Goal: Task Accomplishment & Management: Use online tool/utility

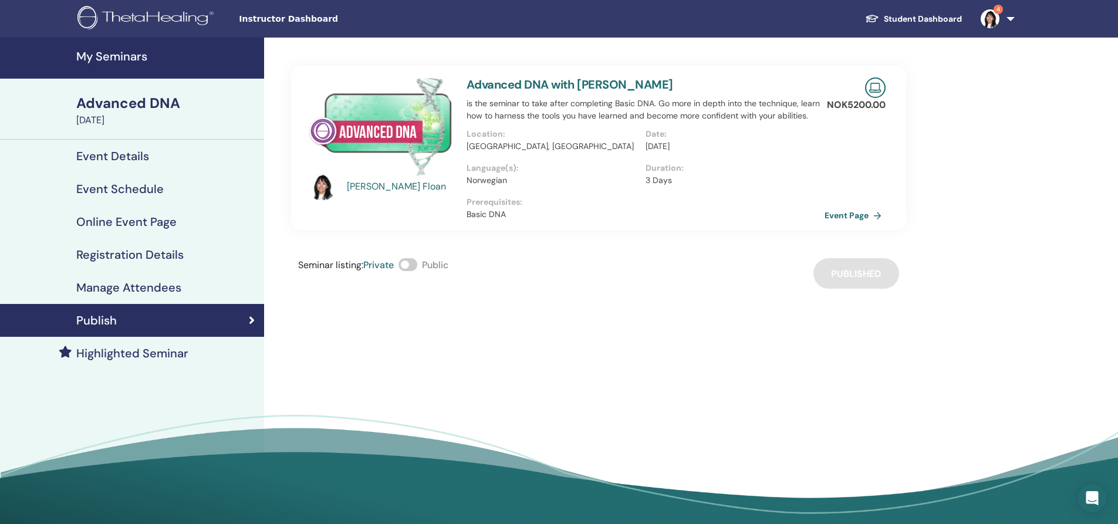
click at [117, 51] on h4 "My Seminars" at bounding box center [166, 56] width 181 height 14
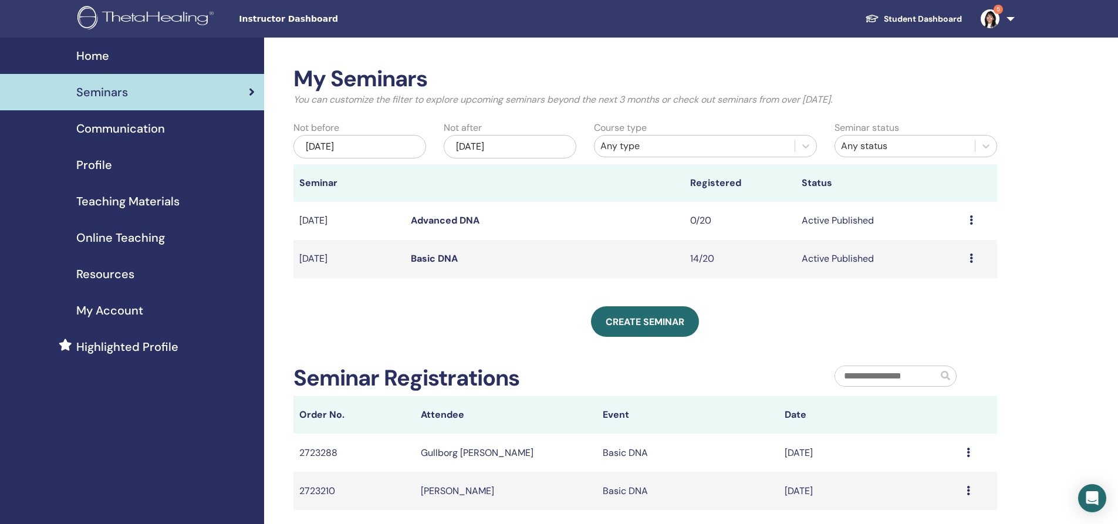
click at [445, 255] on link "Basic DNA" at bounding box center [434, 258] width 47 height 12
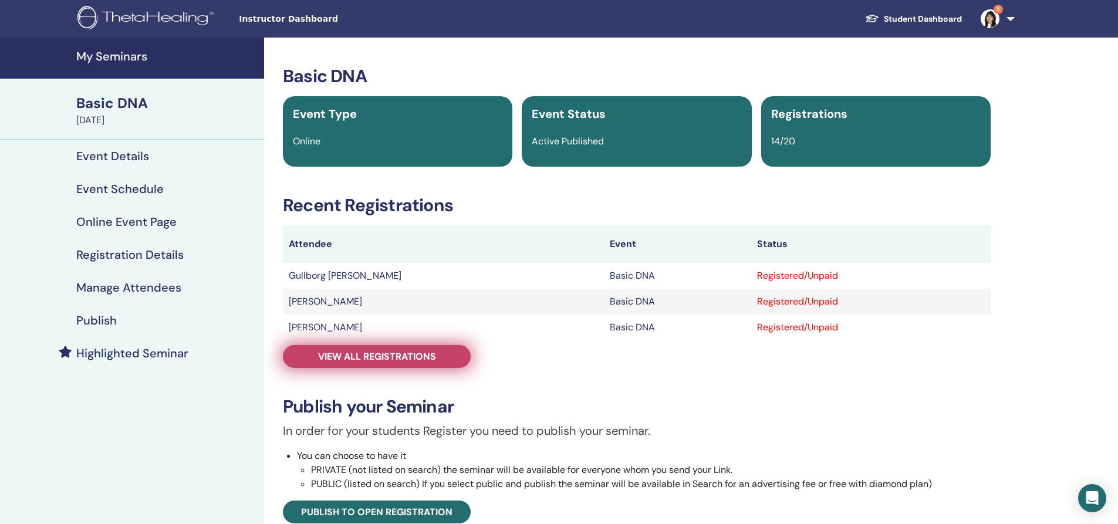
click at [400, 357] on span "View all registrations" at bounding box center [377, 356] width 118 height 12
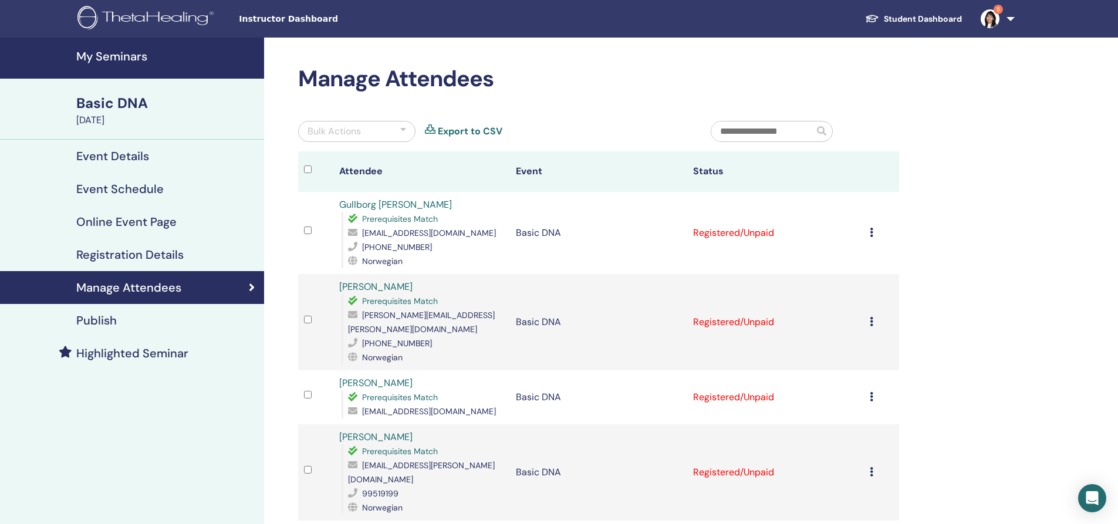
click at [733, 134] on input "text" at bounding box center [762, 131] width 103 height 20
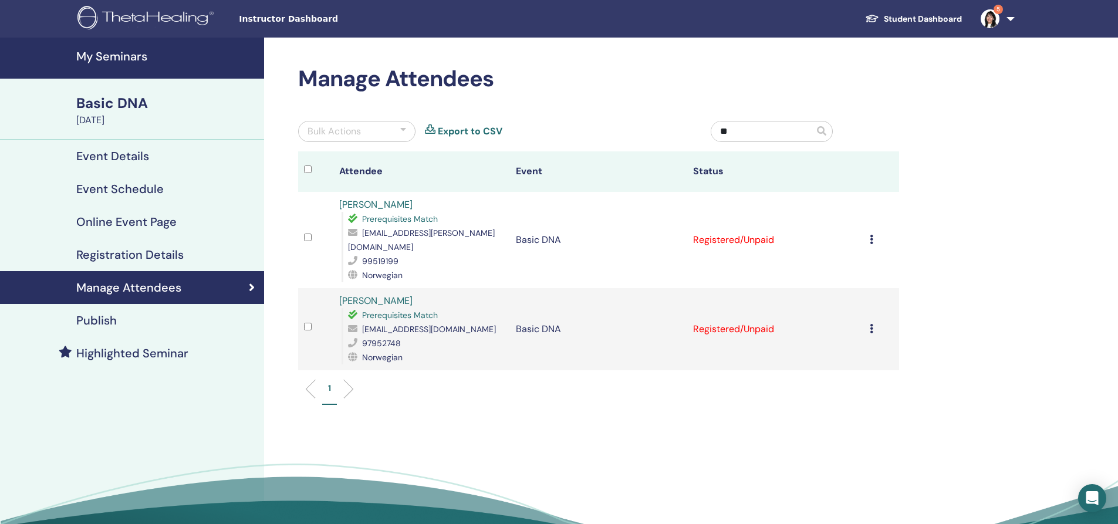
type input "*"
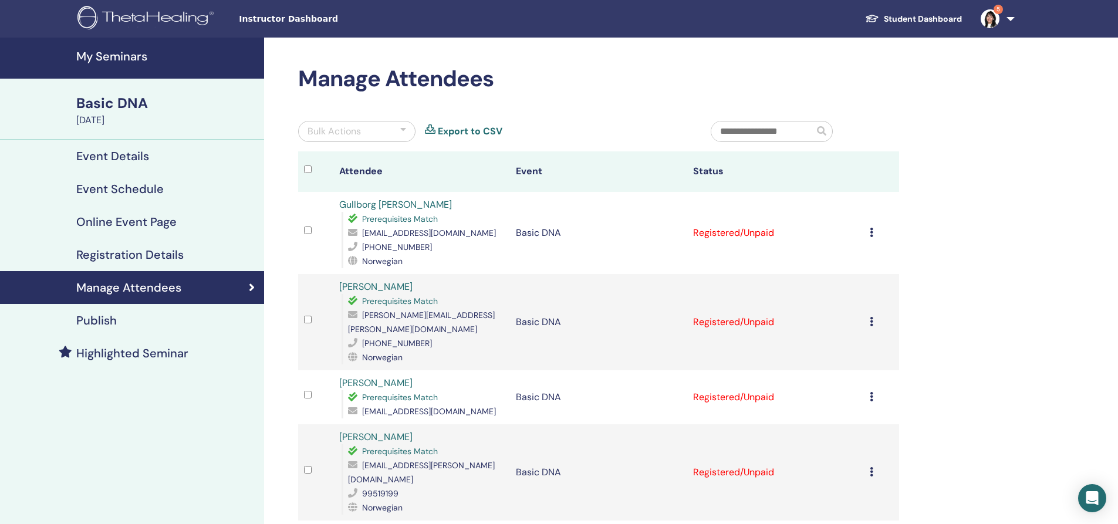
click at [354, 130] on div "Bulk Actions" at bounding box center [333, 131] width 53 height 14
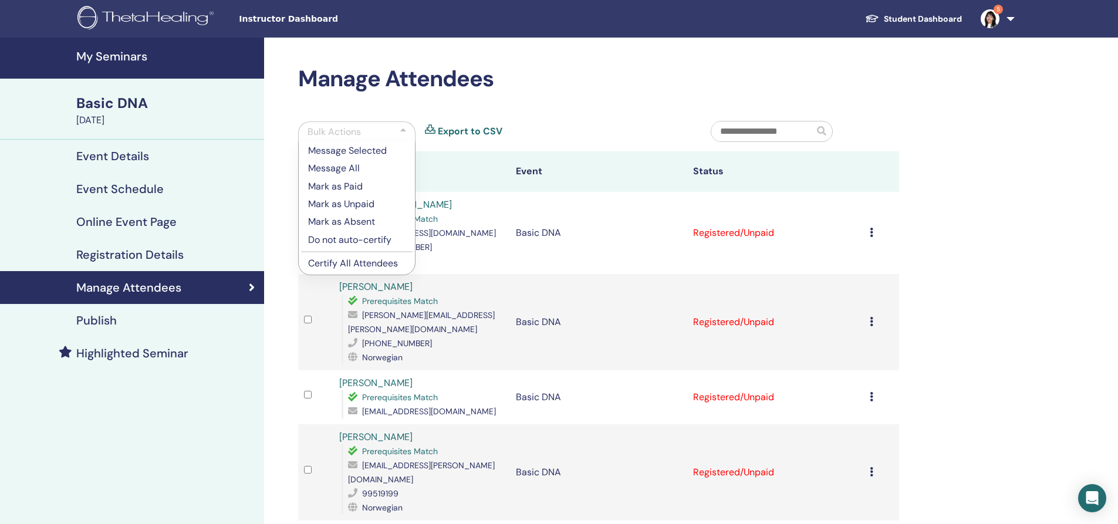
click at [354, 265] on p "Certify All Attendees" at bounding box center [356, 263] width 97 height 14
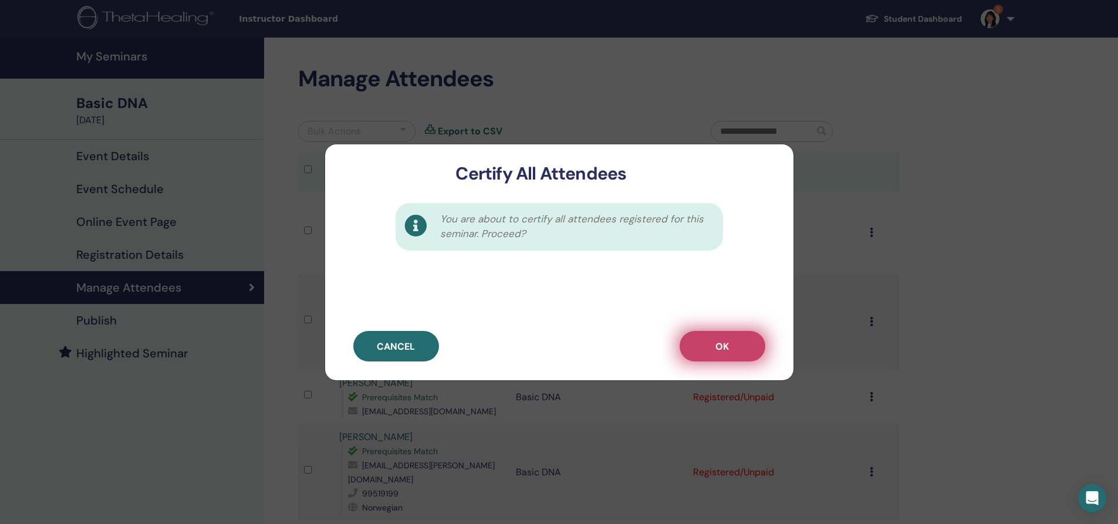
click at [727, 343] on span "OK" at bounding box center [721, 346] width 13 height 12
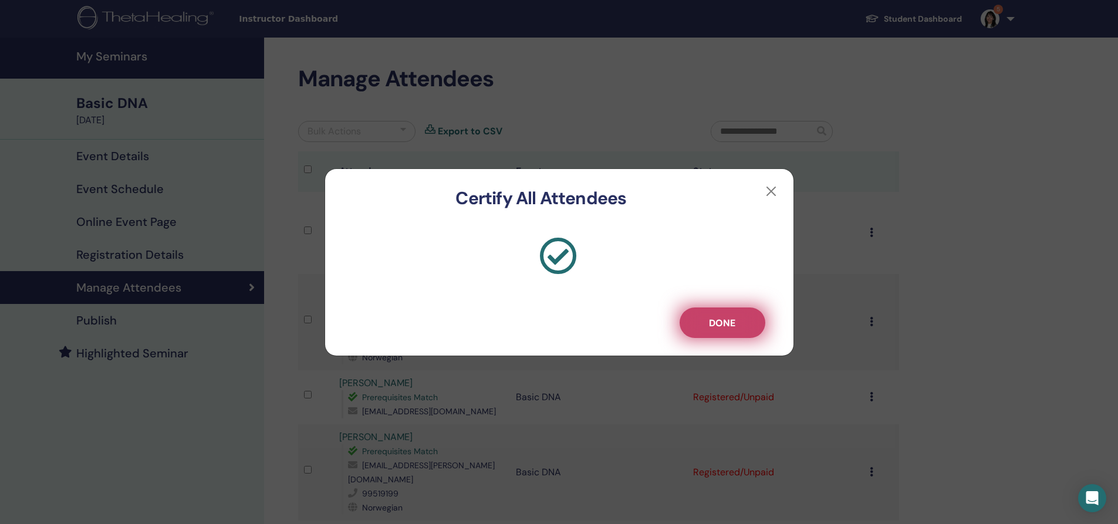
click at [725, 317] on span "Done" at bounding box center [722, 323] width 26 height 12
